Goal: Obtain resource: Download file/media

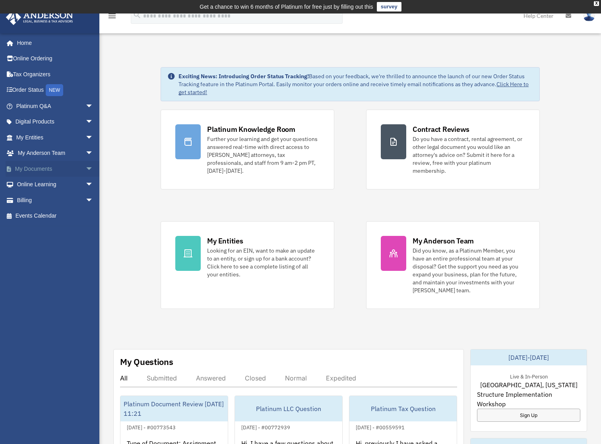
click at [85, 169] on span "arrow_drop_down" at bounding box center [93, 169] width 16 height 16
click at [33, 184] on link "Box" at bounding box center [58, 185] width 94 height 16
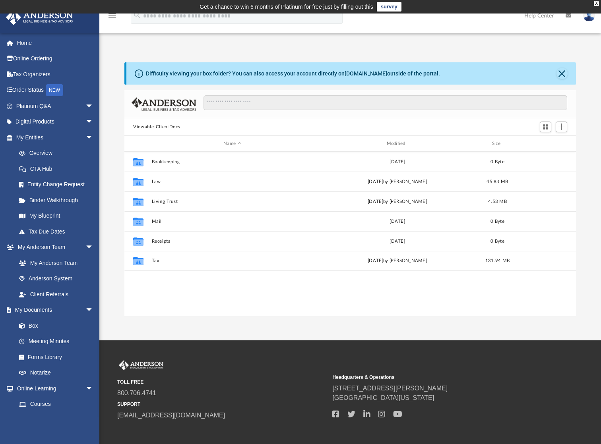
scroll to position [175, 445]
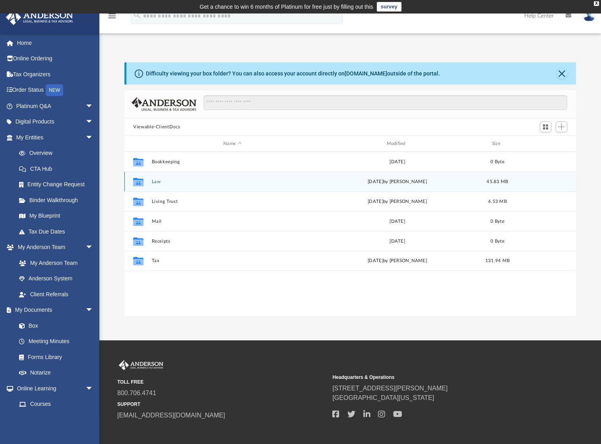
click at [157, 182] on button "Law" at bounding box center [232, 181] width 161 height 5
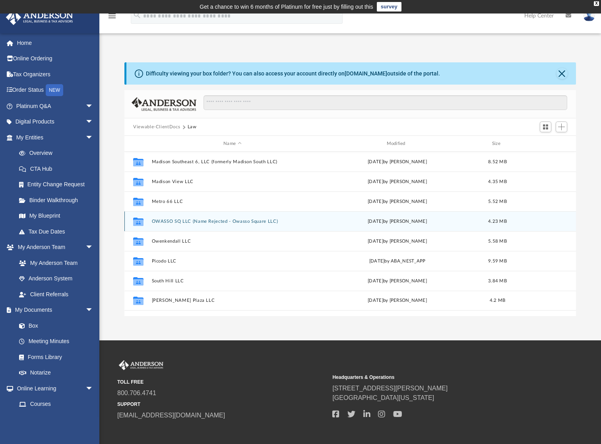
click at [163, 222] on button "OWASSO SQ LLC (Name Rejected - Owasso Square LLC)" at bounding box center [232, 221] width 161 height 5
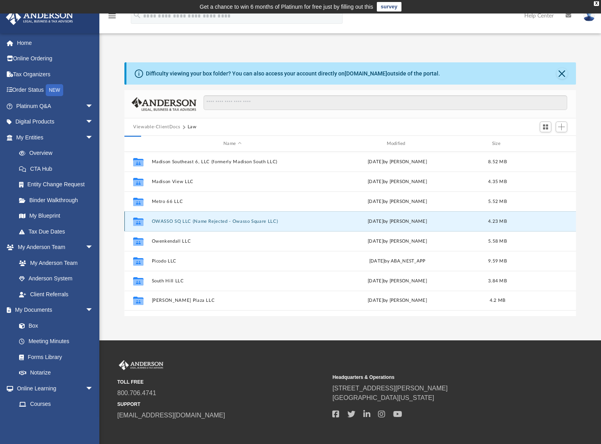
click at [163, 222] on button "OWASSO SQ LLC (Name Rejected - Owasso Square LLC)" at bounding box center [232, 221] width 161 height 5
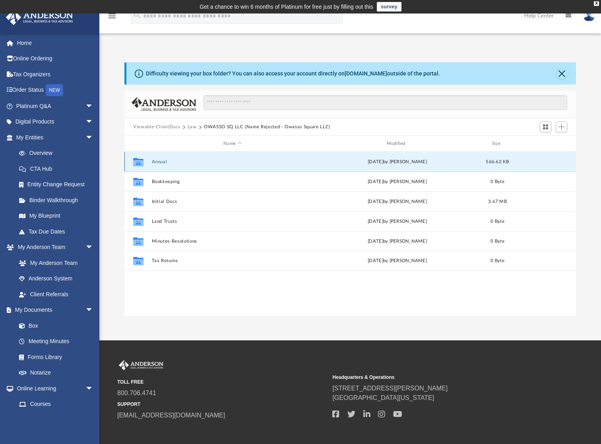
click at [162, 162] on button "Annual" at bounding box center [232, 161] width 161 height 5
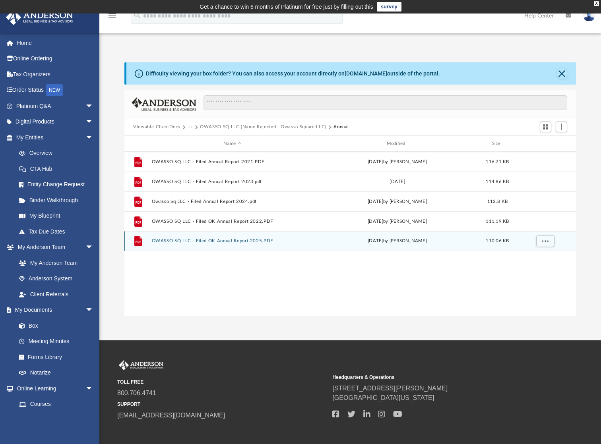
click at [212, 244] on button "OWASSO SQ LLC - Filed OK Annual Report 2025.PDF" at bounding box center [232, 241] width 161 height 5
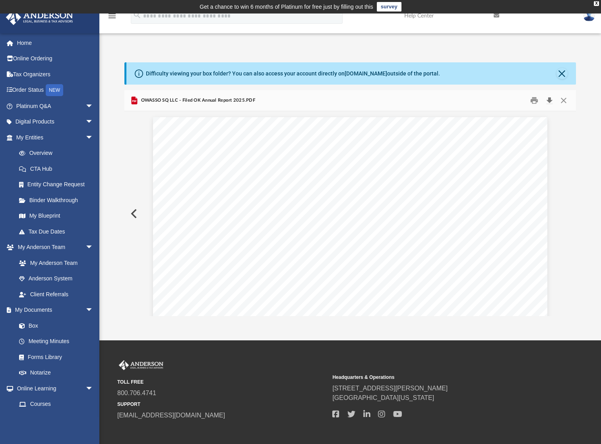
click at [549, 97] on button "Download" at bounding box center [549, 101] width 14 height 12
click at [235, 99] on span "OWASSO SQ LLC - Filed OK Annual Report 2025.PDF" at bounding box center [197, 100] width 116 height 7
click at [132, 210] on button "Preview" at bounding box center [132, 214] width 17 height 22
click at [561, 75] on button "Close" at bounding box center [562, 73] width 11 height 11
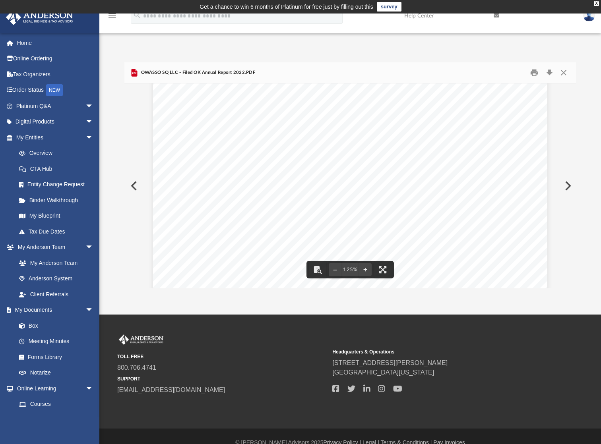
scroll to position [0, 0]
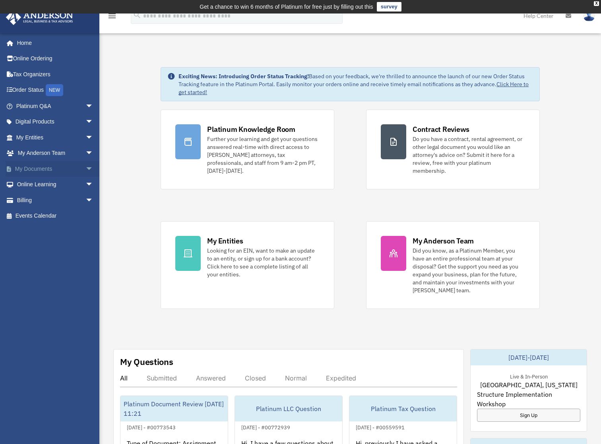
click at [85, 166] on span "arrow_drop_down" at bounding box center [93, 169] width 16 height 16
click at [37, 186] on link "Box" at bounding box center [58, 185] width 94 height 16
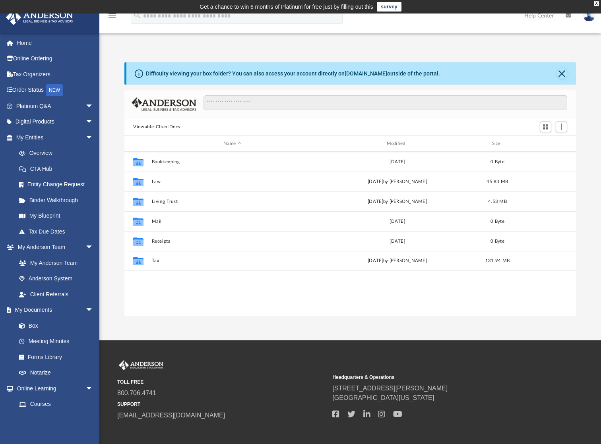
scroll to position [6, 6]
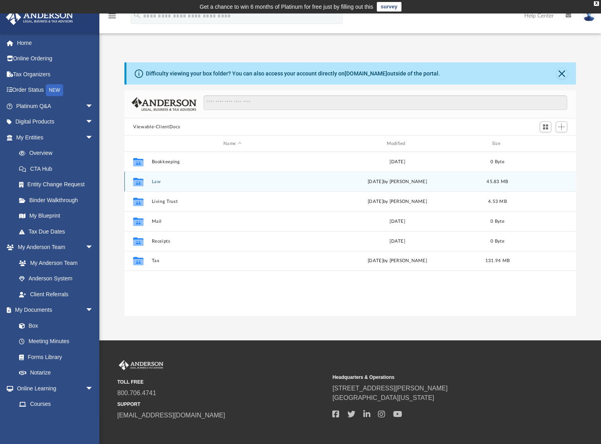
click at [157, 178] on div "Collaborated Folder Law [DATE] by [PERSON_NAME] 45.83 MB" at bounding box center [350, 182] width 452 height 20
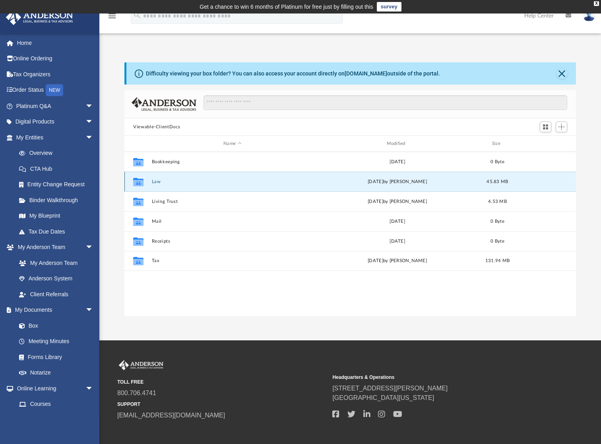
click at [155, 181] on button "Law" at bounding box center [232, 181] width 161 height 5
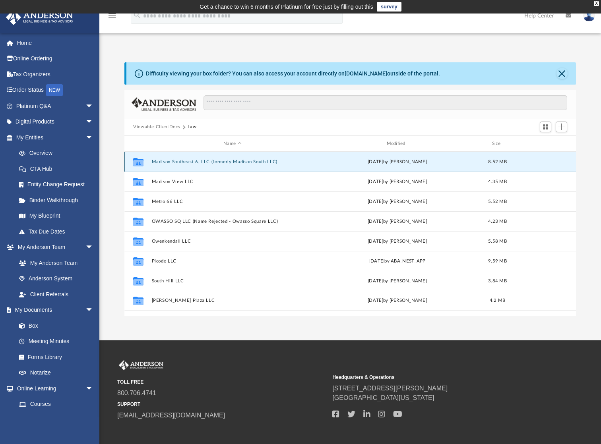
click at [198, 163] on button "Madison Southeast 6, LLC (formerly Madison South LLC)" at bounding box center [232, 161] width 161 height 5
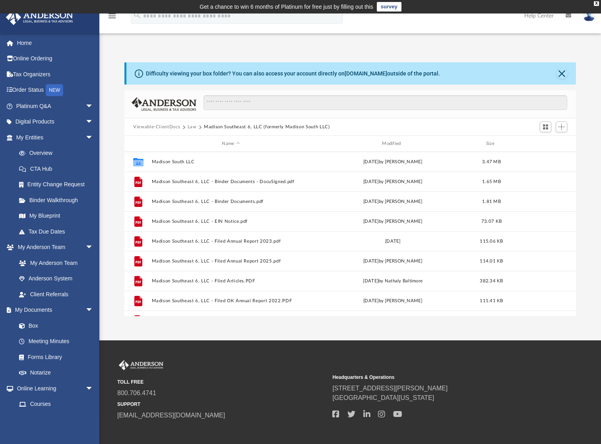
click at [194, 128] on button "Law" at bounding box center [192, 127] width 9 height 7
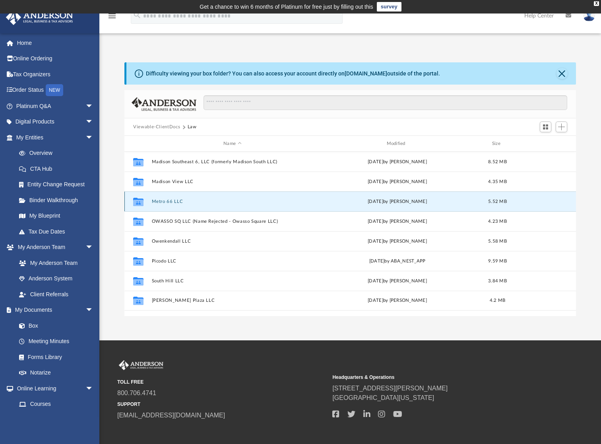
click at [172, 199] on button "Metro 66 LLC" at bounding box center [232, 201] width 161 height 5
